Goal: Task Accomplishment & Management: Manage account settings

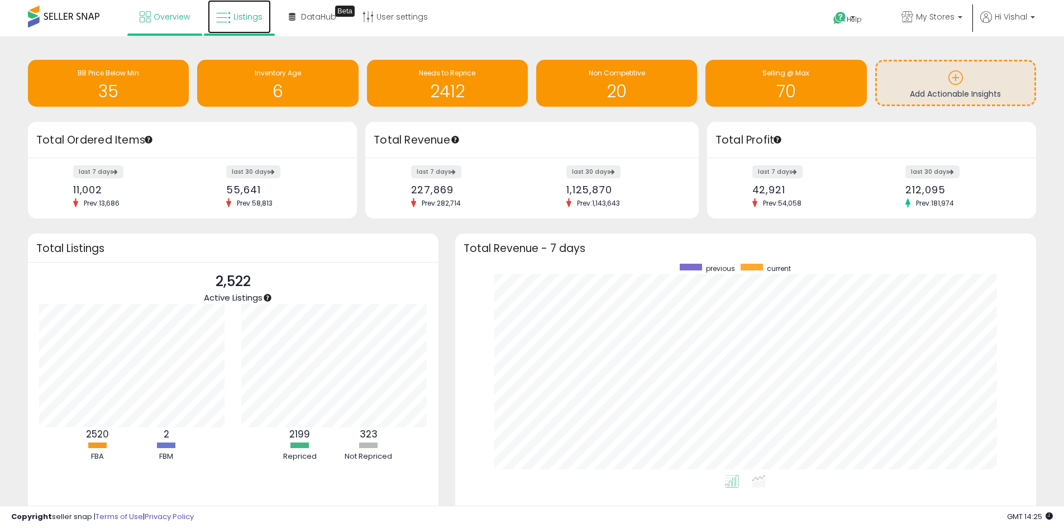
click at [235, 16] on span "Listings" at bounding box center [248, 16] width 29 height 11
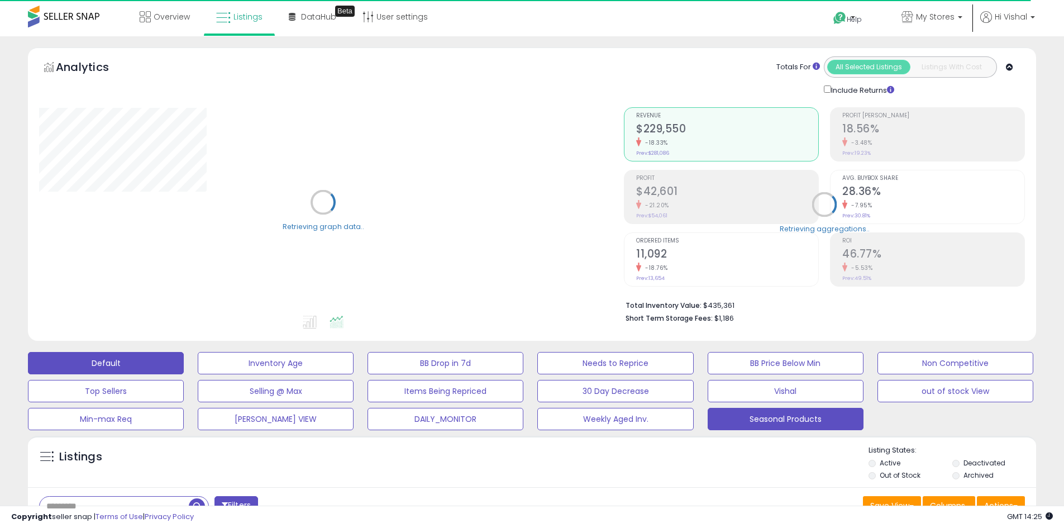
click at [769, 420] on button "Seasonal Products" at bounding box center [786, 419] width 156 height 22
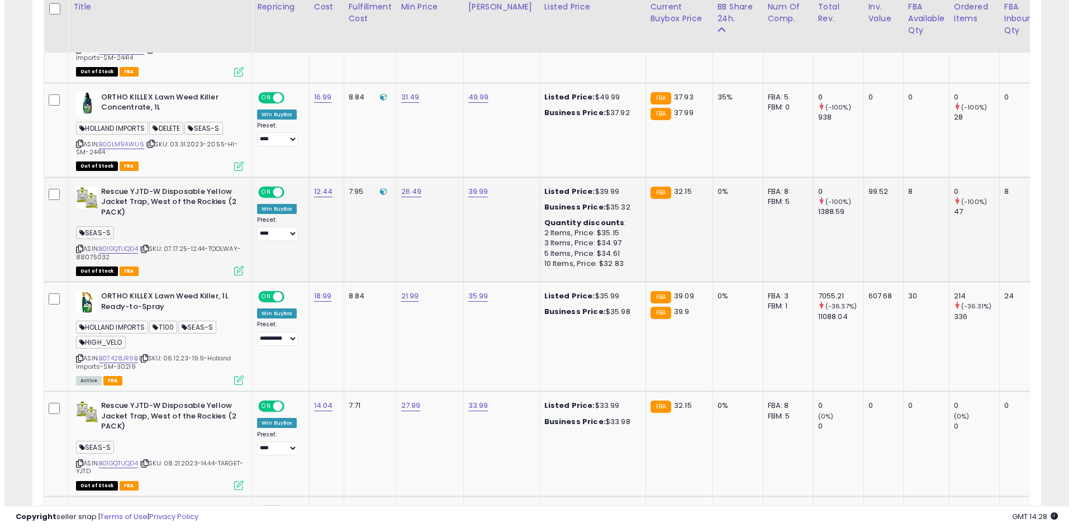
scroll to position [1062, 0]
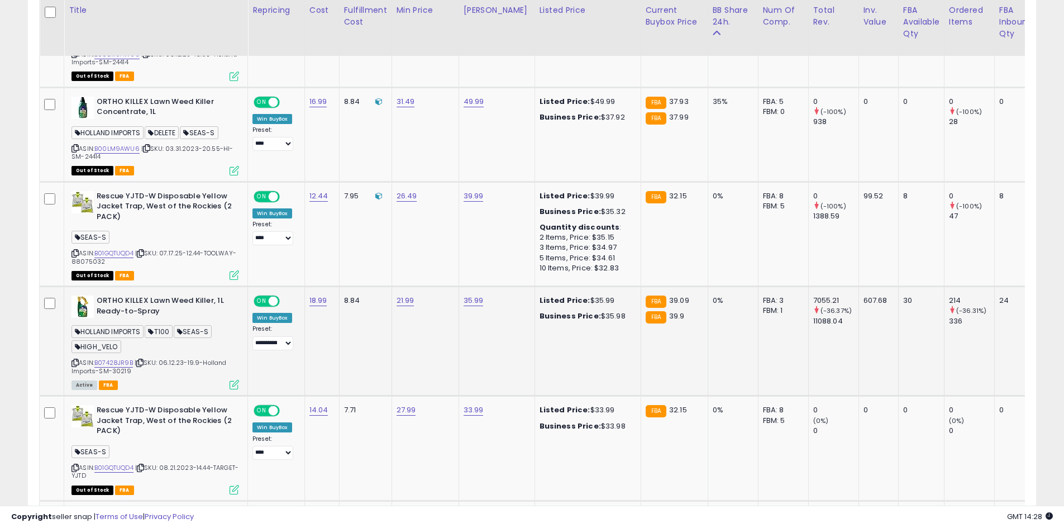
click at [235, 383] on icon at bounding box center [234, 384] width 9 height 9
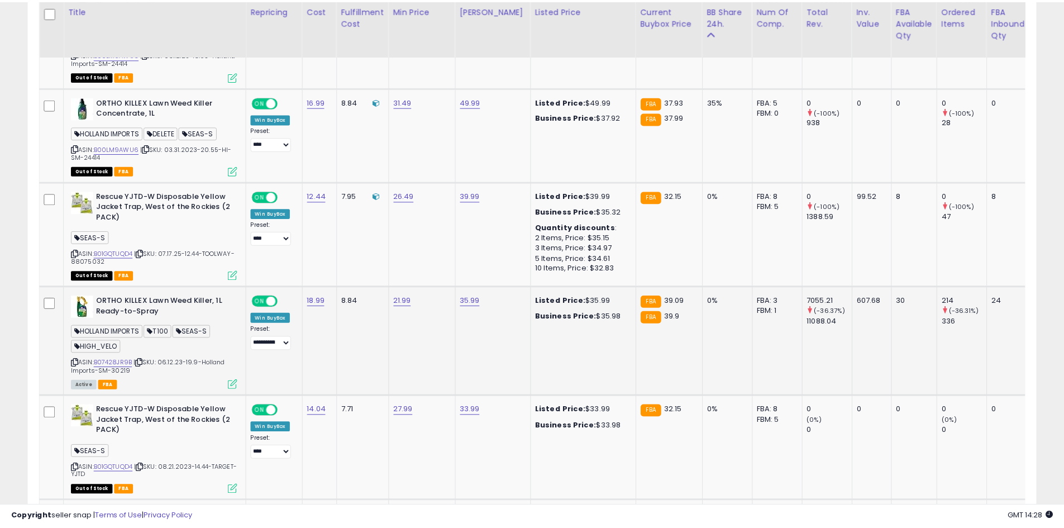
scroll to position [229, 590]
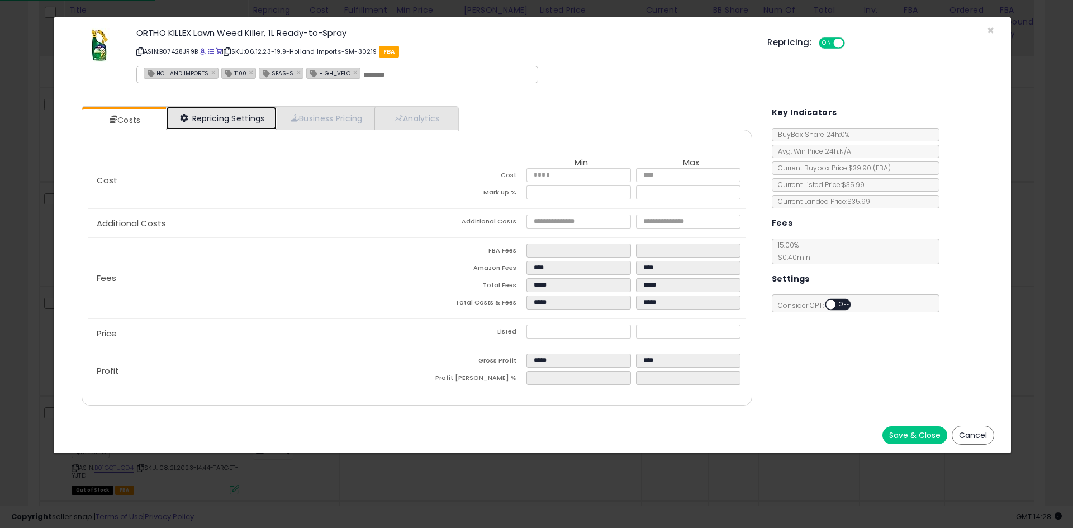
click at [205, 109] on link "Repricing Settings" at bounding box center [221, 118] width 111 height 23
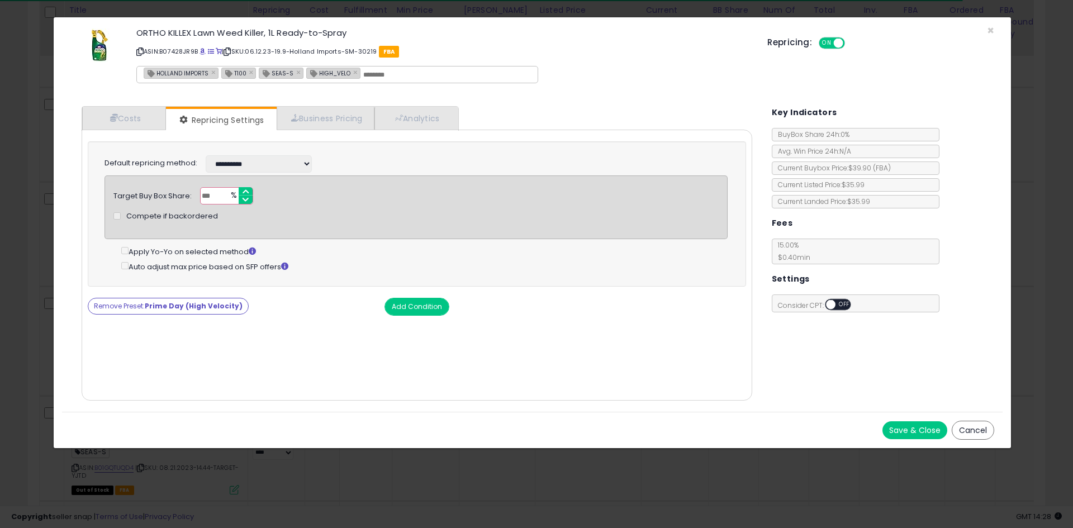
click at [125, 130] on div "Cost Min Max Cost ***** ***** Mark up % ****** ***** Additional Costs Additiona…" at bounding box center [417, 265] width 670 height 271
click at [135, 121] on link "Costs" at bounding box center [124, 118] width 84 height 23
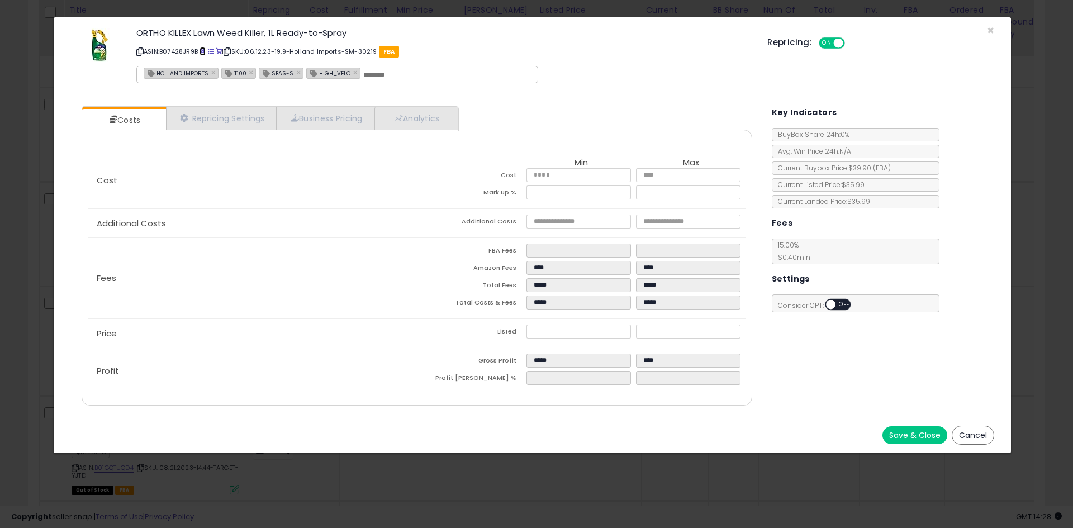
click at [203, 49] on span at bounding box center [202, 52] width 6 height 6
click at [838, 496] on div "× Close ORTHO KILLEX Lawn Weed Killer, 1L Ready-to-Spray ASIN: B07428JR9B | SKU…" at bounding box center [536, 264] width 1073 height 528
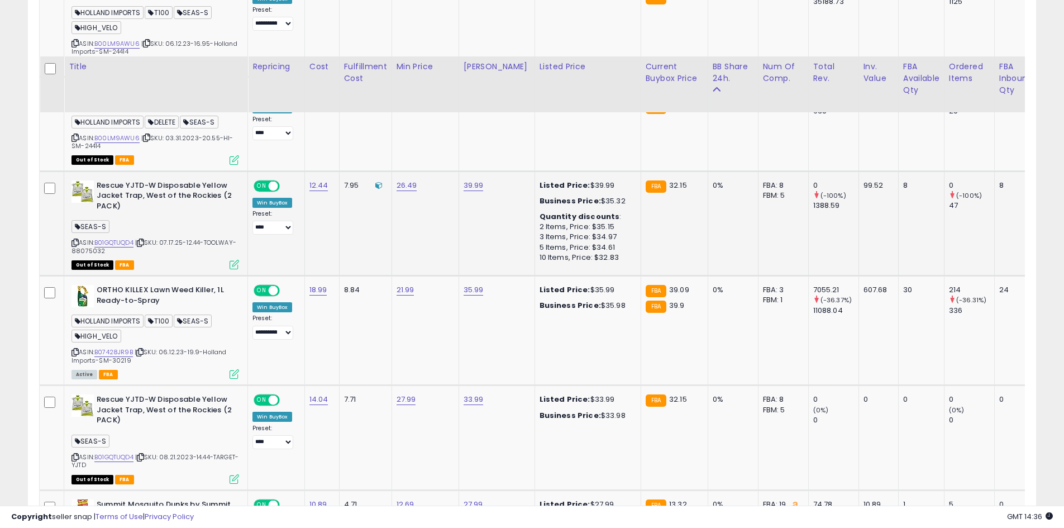
scroll to position [1144, 0]
